Goal: Task Accomplishment & Management: Use online tool/utility

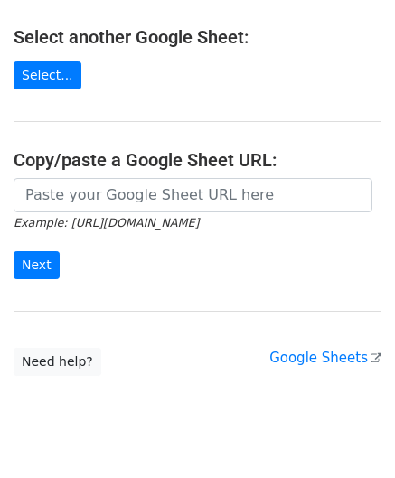
scroll to position [237, 0]
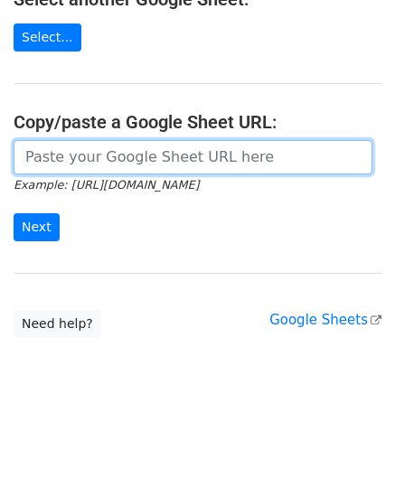
click at [75, 154] on input "url" at bounding box center [193, 157] width 359 height 34
paste input "[URL][DOMAIN_NAME]"
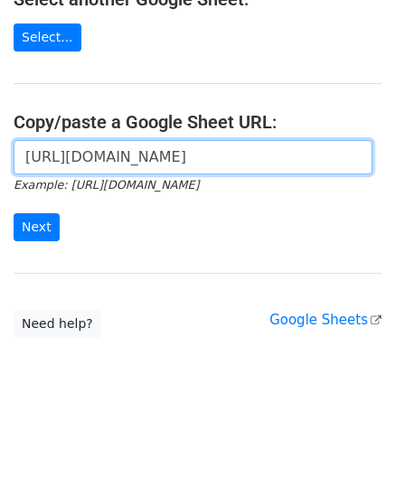
scroll to position [0, 383]
type input "[URL][DOMAIN_NAME]"
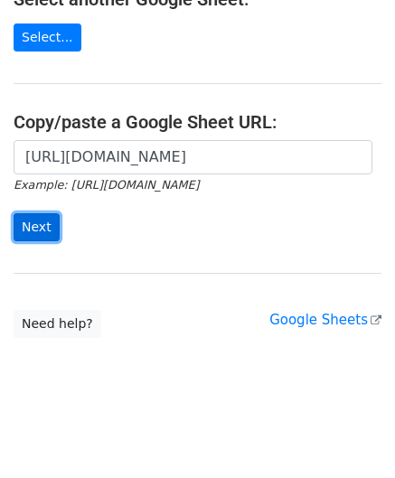
click at [42, 221] on input "Next" at bounding box center [37, 227] width 46 height 28
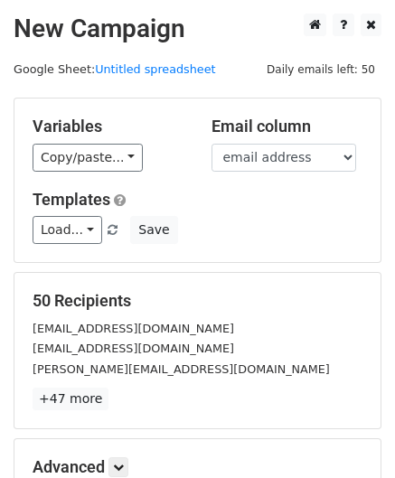
scroll to position [220, 0]
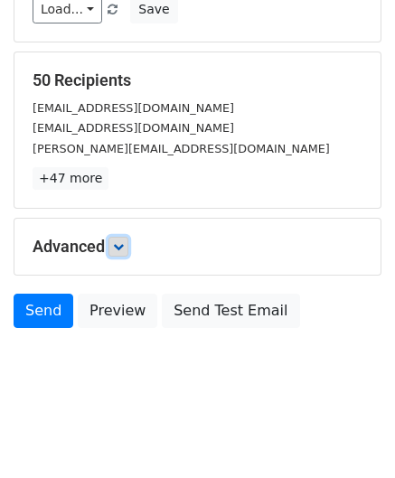
click at [122, 243] on icon at bounding box center [118, 246] width 11 height 11
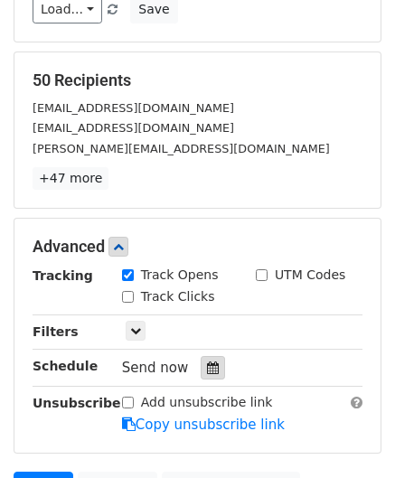
click at [207, 361] on icon at bounding box center [213, 367] width 12 height 13
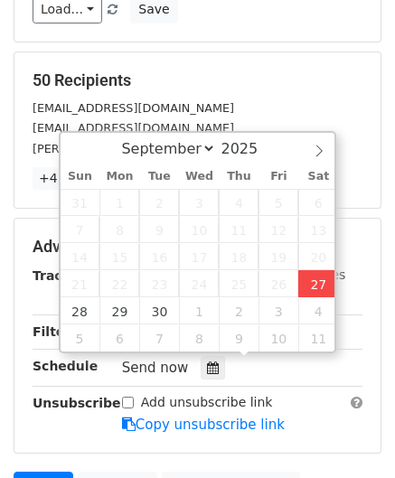
type input "[DATE] 14:54"
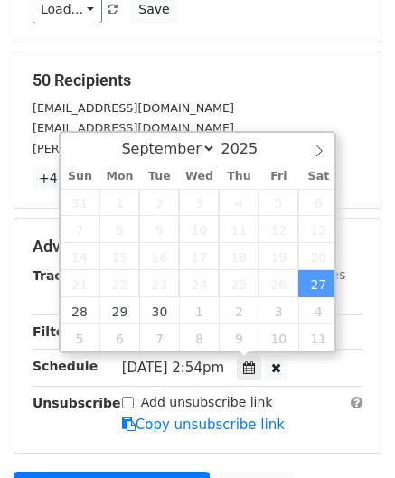
type input "02"
type input "54"
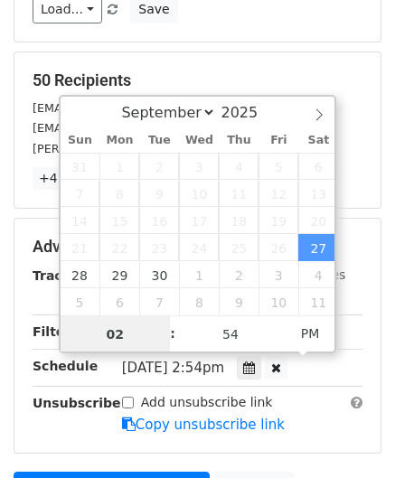
paste input "5"
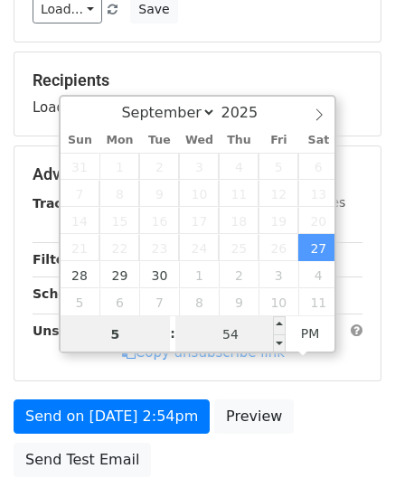
type input "5"
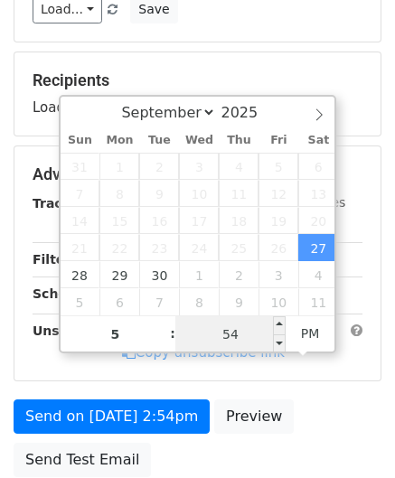
type input "2025-09-27 17:54"
type input "05"
click at [255, 329] on input "54" at bounding box center [230, 334] width 110 height 36
type input "00"
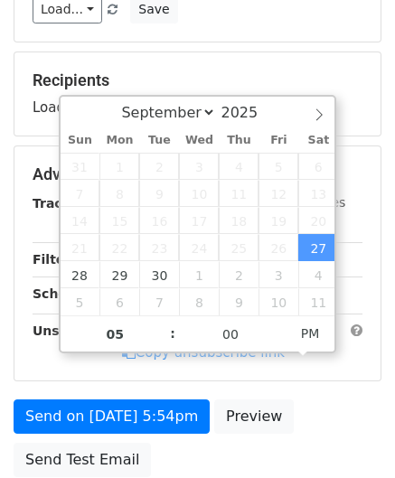
type input "2025-09-27 17:00"
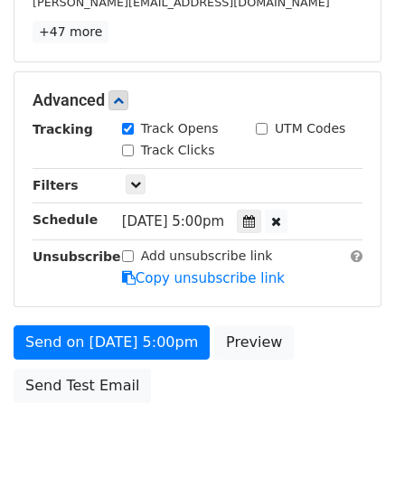
scroll to position [383, 0]
